Goal: Ask a question: Seek information or help from site administrators or community

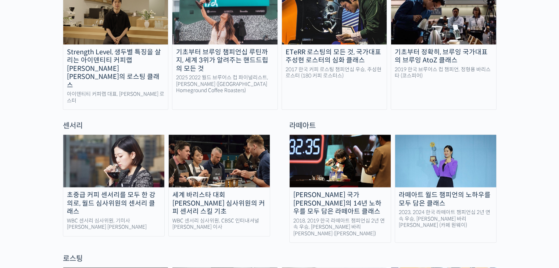
scroll to position [441, 0]
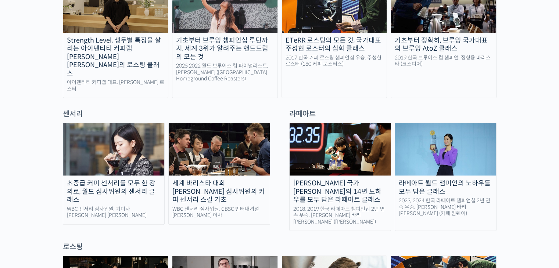
click at [133, 179] on div "초중급 커피 센서리를 모두 한 강의로, 월드 심사위원의 센서리 클래스" at bounding box center [113, 191] width 101 height 25
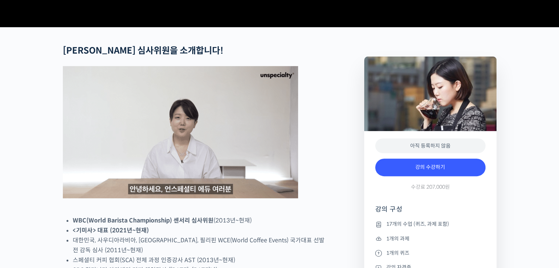
scroll to position [368, 0]
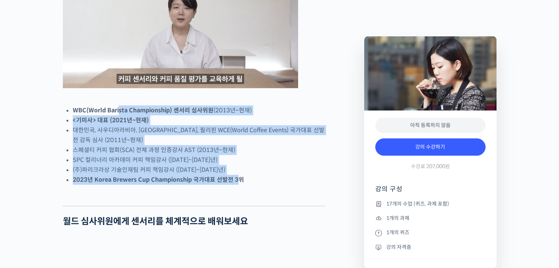
drag, startPoint x: 119, startPoint y: 137, endPoint x: 237, endPoint y: 207, distance: 137.2
click at [236, 185] on ul "WBC(World Barista Championship) 센서리 심사위원 (2013년~현재) <기미사> 대표 (2021년~현재) 대한민국, 사…" at bounding box center [199, 145] width 253 height 79
click at [238, 184] on strong "2023년 Korea Brewers Cup Championship 국가대표 선발전 3위" at bounding box center [158, 180] width 171 height 8
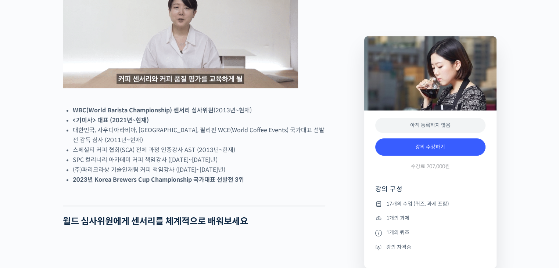
click at [244, 185] on li "2023년 Korea Brewers Cup Championship 국가대표 선발전 3위" at bounding box center [199, 180] width 253 height 10
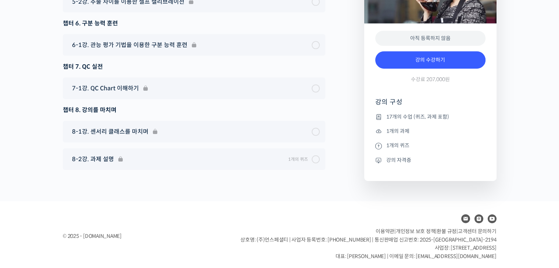
scroll to position [4565, 0]
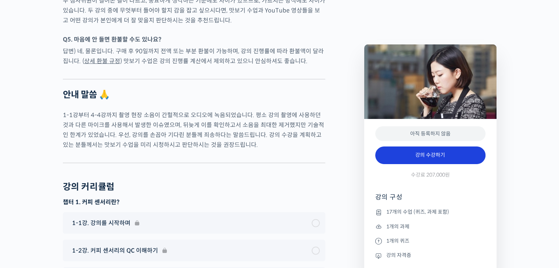
click at [455, 161] on link "강의 수강하기" at bounding box center [430, 156] width 110 height 18
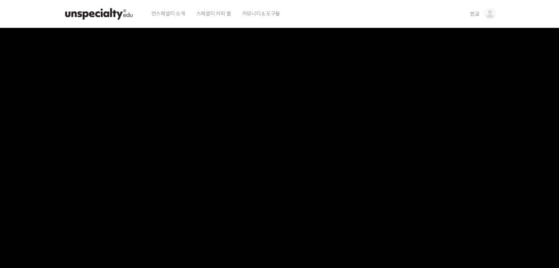
click at [487, 8] on img at bounding box center [490, 13] width 13 height 13
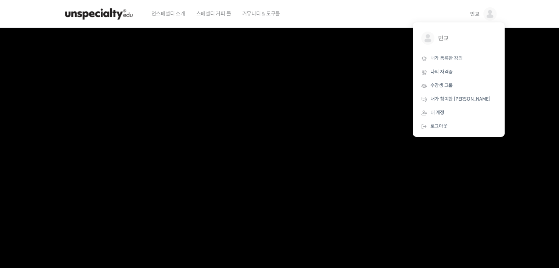
click at [346, 14] on div "언스페셜티 소개 스페셜티 커피 몰 커뮤니티 & 도구들" at bounding box center [304, 14] width 316 height 28
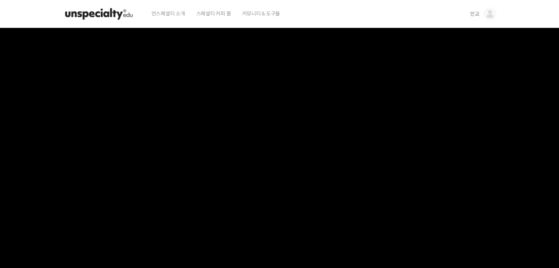
click at [106, 8] on img at bounding box center [99, 14] width 72 height 22
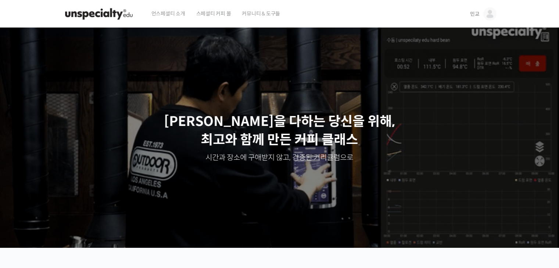
click at [264, 13] on span "커뮤니티 & 도구들" at bounding box center [261, 14] width 38 height 28
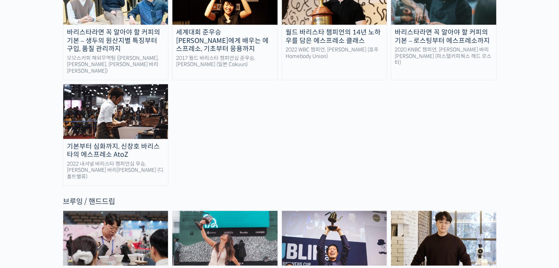
scroll to position [1250, 0]
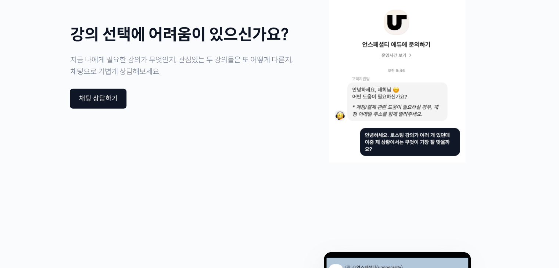
scroll to position [1802, 0]
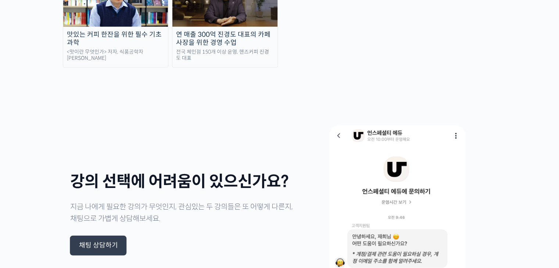
drag, startPoint x: 102, startPoint y: 153, endPoint x: 112, endPoint y: 152, distance: 9.6
click at [102, 242] on div "채팅 상담하기" at bounding box center [98, 246] width 39 height 8
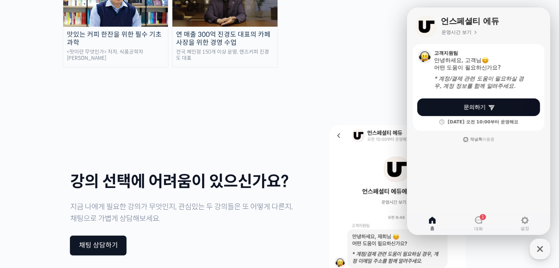
click at [480, 107] on span "문의하기" at bounding box center [475, 107] width 22 height 7
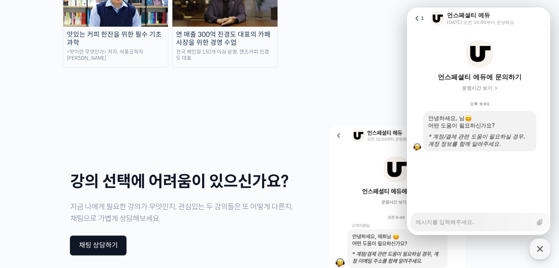
click at [472, 217] on textarea "Messenger Input Textarea" at bounding box center [474, 220] width 117 height 13
click at [468, 220] on textarea "Messenger Input Textarea" at bounding box center [474, 220] width 117 height 13
type textarea "x"
type textarea "ㅇ"
type textarea "x"
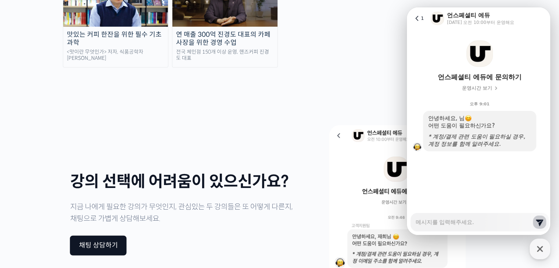
type textarea "x"
type textarea "ㅎ"
type textarea "x"
type textarea "호"
type textarea "x"
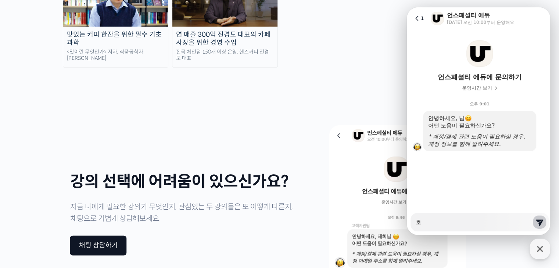
type textarea "혹"
type textarea "x"
type textarea "혻"
type textarea "x"
type textarea "혻"
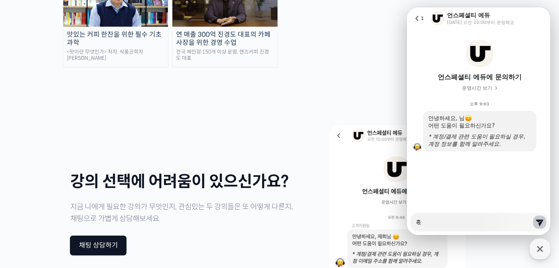
type textarea "x"
type textarea "혻"
type textarea "x"
type textarea "ㅎ"
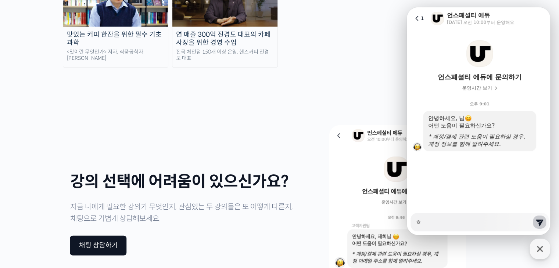
type textarea "x"
type textarea "호"
type textarea "x"
type textarea "혹"
type textarea "x"
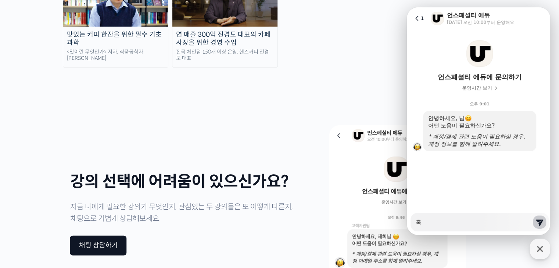
type textarea "혻"
type textarea "x"
type textarea "혹시"
type textarea "x"
type textarea "혹시"
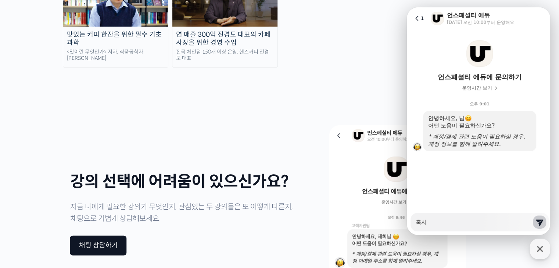
type textarea "x"
type textarea "혹"
type textarea "x"
type textarea "ㅈ"
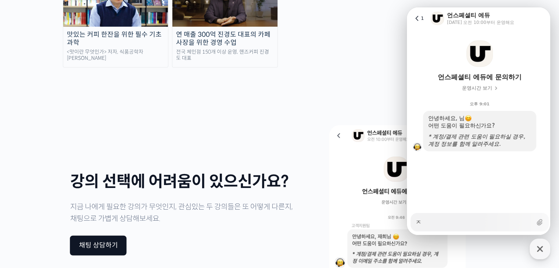
type textarea "x"
type textarea "제"
type textarea "x"
type textarea "젝"
type textarea "x"
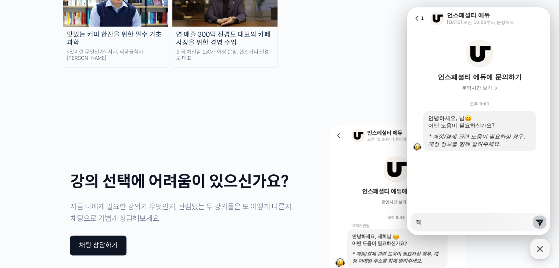
type textarea "제가"
type textarea "x"
type textarea "제가"
type textarea "x"
type textarea "제가 ㄷ"
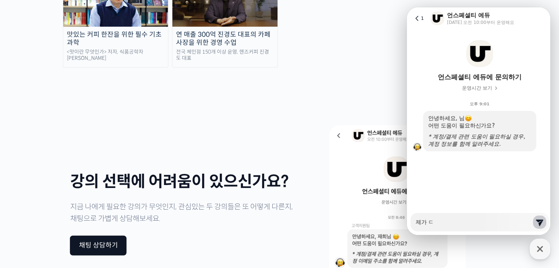
type textarea "x"
type textarea "제가 디"
type textarea "x"
type textarea "제가 딛"
type textarea "x"
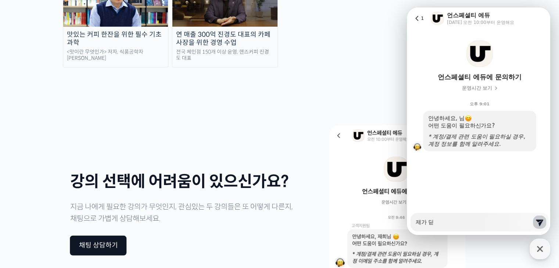
type textarea "제가 디디"
type textarea "x"
type textarea "제가 디딤"
type textarea "x"
type textarea "제가 디딤ㄷ"
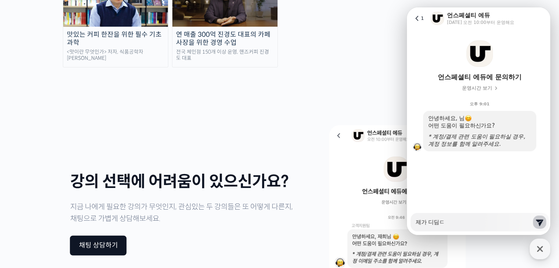
type textarea "x"
type textarea "제가 디딤도"
type textarea "x"
type textarea "제가 디딤돌"
type textarea "x"
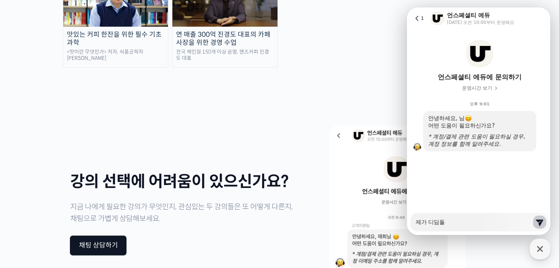
type textarea "제가 디딤돌ㅋ"
type textarea "x"
type textarea "제가 디딤돌카"
type textarea "x"
type textarea "제가 디딤돌칻"
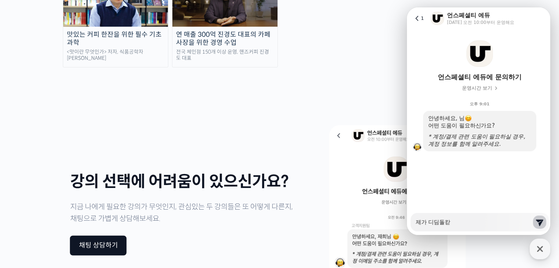
type textarea "x"
type textarea "제가 디딤돌카드"
type textarea "x"
type textarea "제가 디딤돌카들"
type textarea "x"
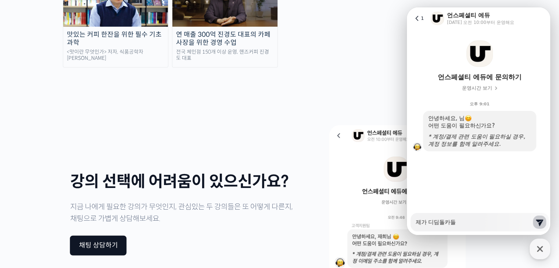
type textarea "제가 디딤돌카드라"
type textarea "x"
type textarea "제가 디딤돌카드란"
type textarea "x"
type textarea "제가 디딤돌카드라는"
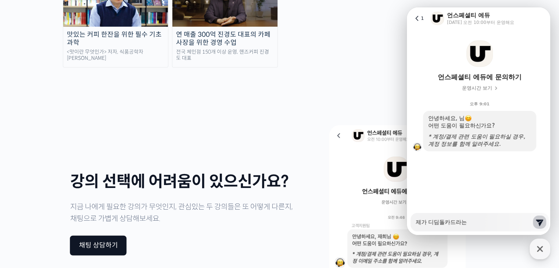
type textarea "x"
type textarea "제가 디딤돌카드라는"
type textarea "x"
type textarea "제가 디딤돌카드라는 ㅊ"
type textarea "x"
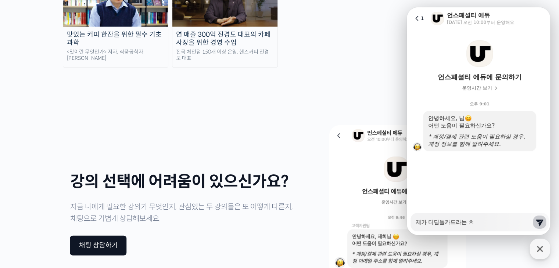
type textarea "제가 디딤돌카드라는 처"
type textarea "x"
type textarea "제가 디딤돌카드라는 천"
type textarea "x"
type textarea "제가 디딤돌카드라는 처"
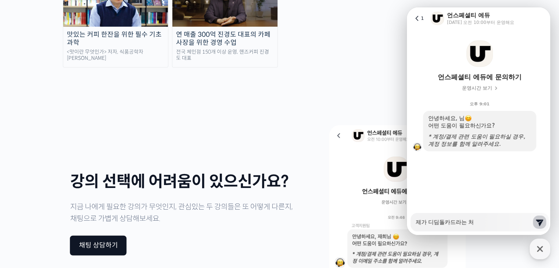
type textarea "x"
type textarea "제가 디딤돌카드라는 청"
type textarea "x"
type textarea "제가 디딤돌카드라는 청ㄴ"
type textarea "x"
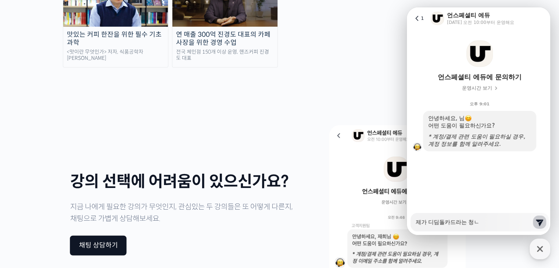
type textarea "제가 디딤돌카드라는 청녀"
type textarea "x"
type textarea "제가 디딤돌카드라는 청년"
type textarea "x"
type textarea "제가 디딤돌카드라는 청녀"
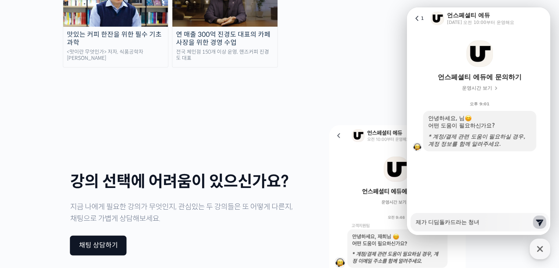
type textarea "x"
type textarea "제가 디딤돌카드라는 청ㄴ"
type textarea "x"
type textarea "제가 디딤돌카드라는 청"
type textarea "x"
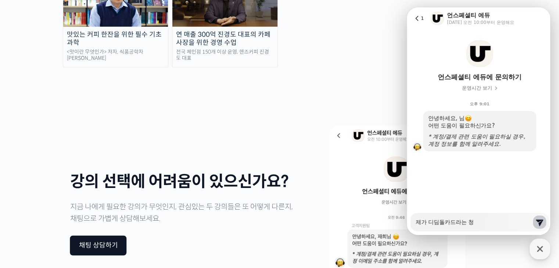
type textarea "제가 디딤돌카드라는"
type textarea "x"
type textarea "제가 디딤돌카드라는"
type textarea "x"
type textarea "제가 디딤돌카드라"
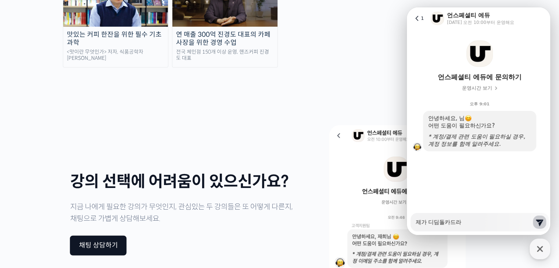
type textarea "x"
type textarea "제가 디딤돌카드"
type textarea "x"
type textarea "제가 디딤돌카"
type textarea "x"
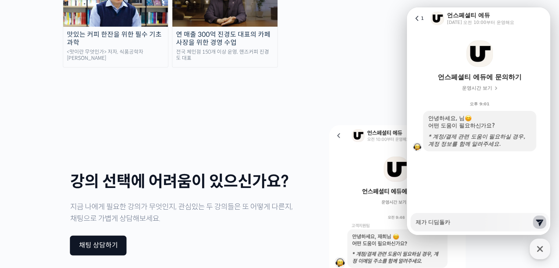
type textarea "제가 디딤돌"
type textarea "x"
type textarea "제가 디딤"
type textarea "x"
type textarea "제가 디"
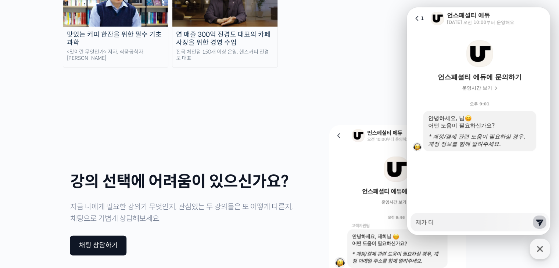
type textarea "x"
type textarea "제가"
type textarea "x"
type textarea "제가 ㅂ"
type textarea "x"
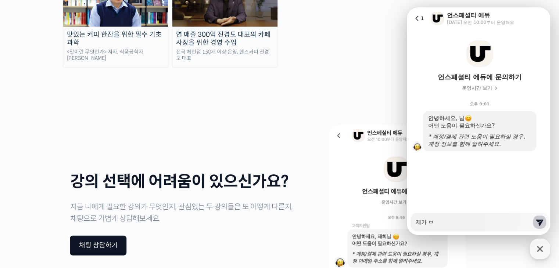
type textarea "제가 부"
type textarea "x"
type textarea "제가 붓"
type textarea "x"
type textarea "제가 부사"
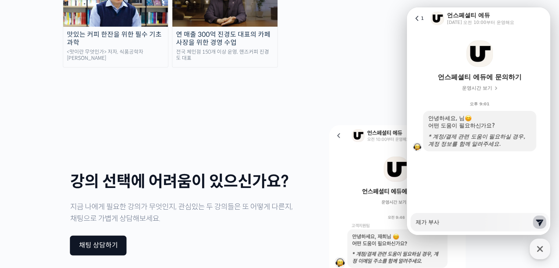
type textarea "x"
type textarea "제가 부산"
type textarea "x"
type textarea "제가 부산 ㅂ"
type textarea "x"
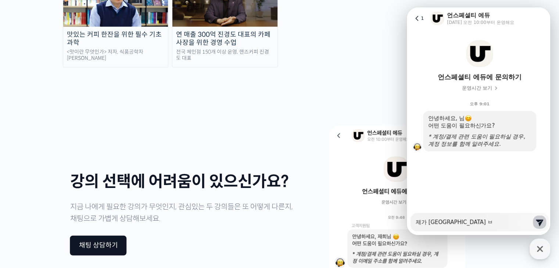
type textarea "제가 부산"
type textarea "x"
type textarea "제가 부산 ㄷ"
type textarea "x"
type textarea "제가 부산 디"
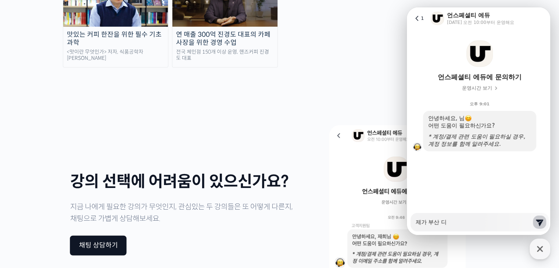
type textarea "x"
type textarea "제가 부산 딛"
type textarea "x"
type textarea "제가 부산 디디"
type textarea "x"
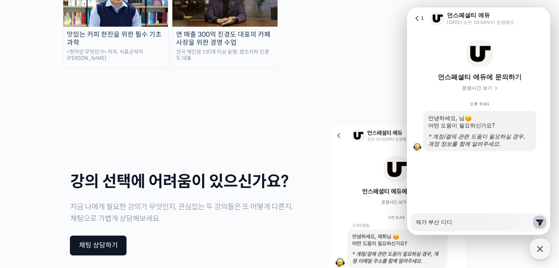
type textarea "제가 부산 디딜"
type textarea "x"
type textarea "제가 부산 디딜ㄷ"
type textarea "x"
type textarea "제가 부산 디딜도"
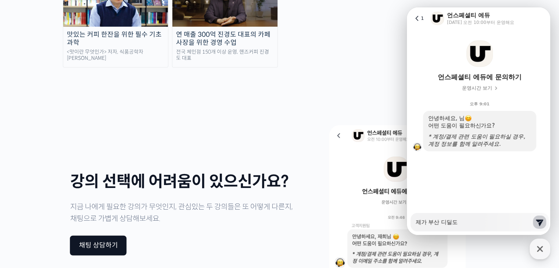
type textarea "x"
type textarea "제가 부산 디딜ㄷ"
type textarea "x"
type textarea "제가 부산 디딜"
type textarea "x"
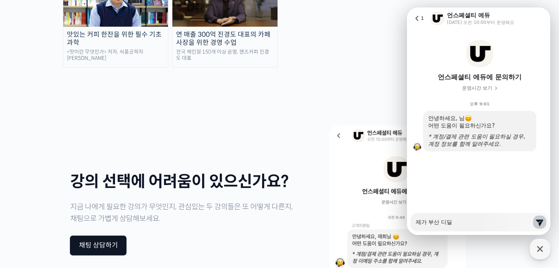
type textarea "제가 부산 디"
type textarea "x"
type textarea "제가 부산 디ㄷ"
type textarea "x"
type textarea "제가 부산 디디"
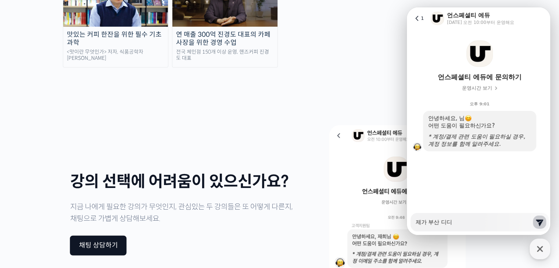
type textarea "x"
type textarea "제가 부산 디딤"
type textarea "x"
type textarea "제가 부산 디딤ㄷ"
type textarea "x"
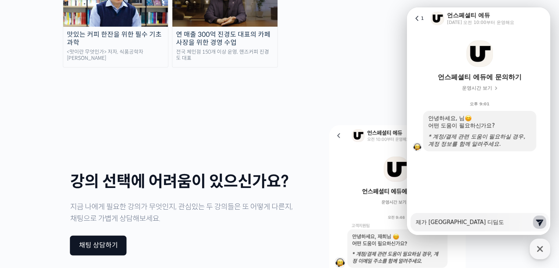
type textarea "제가 부산 디딤도"
type textarea "x"
type textarea "제가 부산 디딤"
type textarea "x"
type textarea "제가 부산 디"
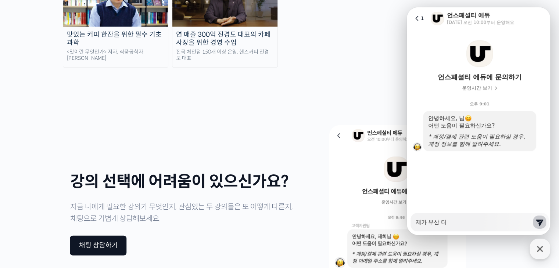
type textarea "x"
type textarea "제가 부산"
type textarea "x"
type textarea "제가 부산 ㅊ"
type textarea "x"
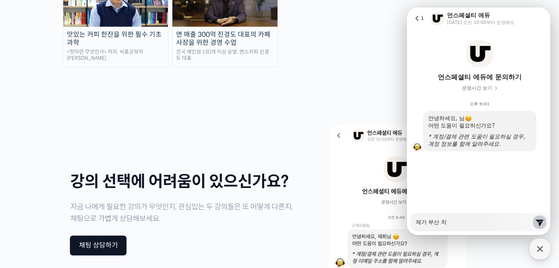
type textarea "제가 부산 청"
type textarea "x"
type textarea "제가 부산 청ㄴ"
type textarea "x"
type textarea "제가 부산 청녀"
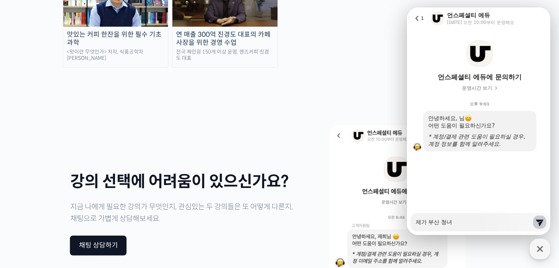
type textarea "x"
type textarea "제가 부산 청년"
type textarea "x"
type textarea "제가 부산 청년"
type textarea "x"
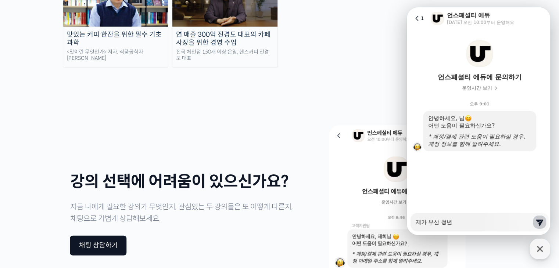
type textarea "제가 부산 청년 ㄷ"
type textarea "x"
type textarea "제가 부산 청년 디"
type textarea "x"
type textarea "제가 부산 청년 디ㅣ"
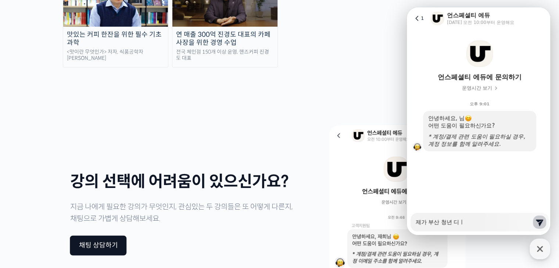
type textarea "x"
type textarea "제가 부산 청년 디ㅣㄷ"
type textarea "x"
type textarea "제가 부산 청년 디ㅣㄷㅁ"
type textarea "x"
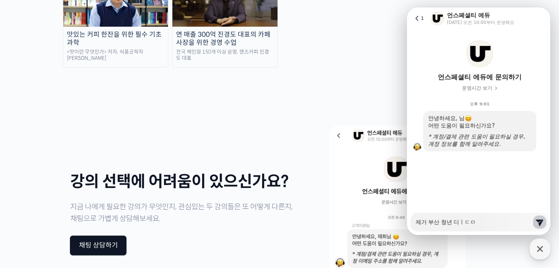
type textarea "제가 부산 청년 디ㅣㄷㅁㄷ"
type textarea "x"
type textarea "제가 부산 청년 디ㅣㄷㅁ도"
type textarea "x"
type textarea "제가 부산 청년 디ㅣㄷㅁㄷ"
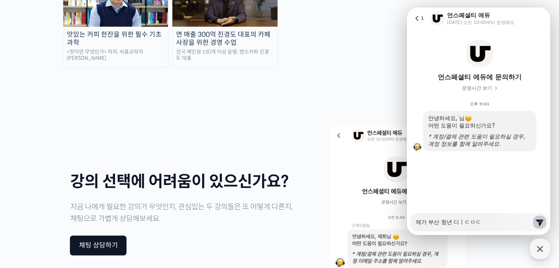
type textarea "x"
type textarea "제가 부산 청년 디ㅣㄷㅁ"
type textarea "x"
type textarea "제가 부산 청년 디ㅣㄷ"
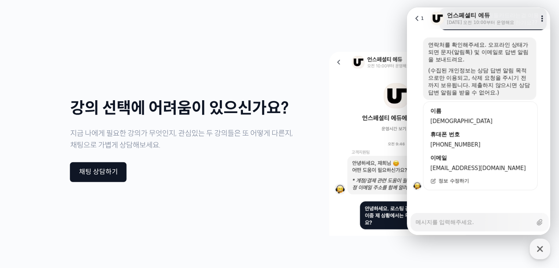
scroll to position [158, 0]
click at [417, 19] on icon at bounding box center [417, 18] width 3 height 5
